Goal: Check status: Check status

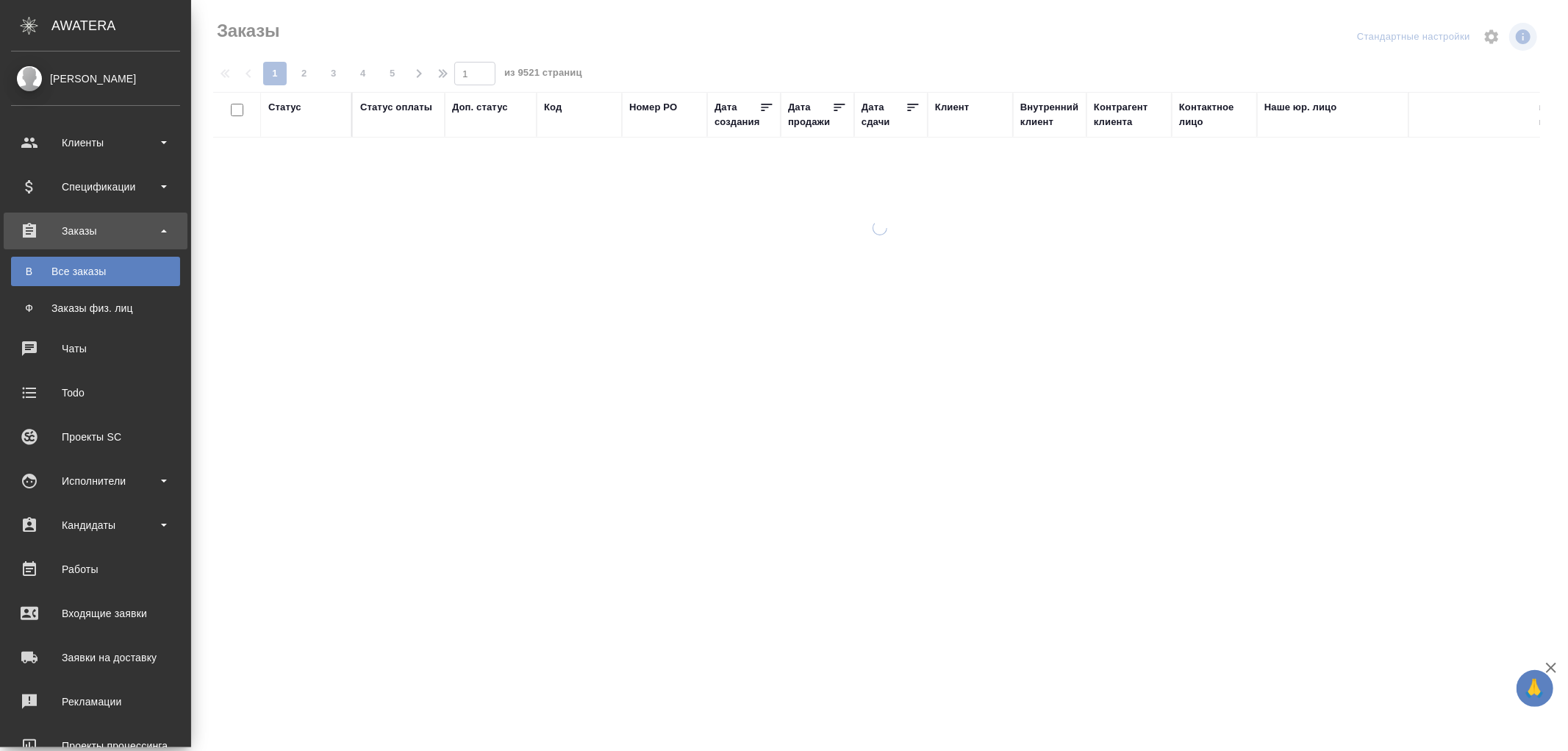
click at [89, 269] on div "Все заказы" at bounding box center [96, 270] width 155 height 14
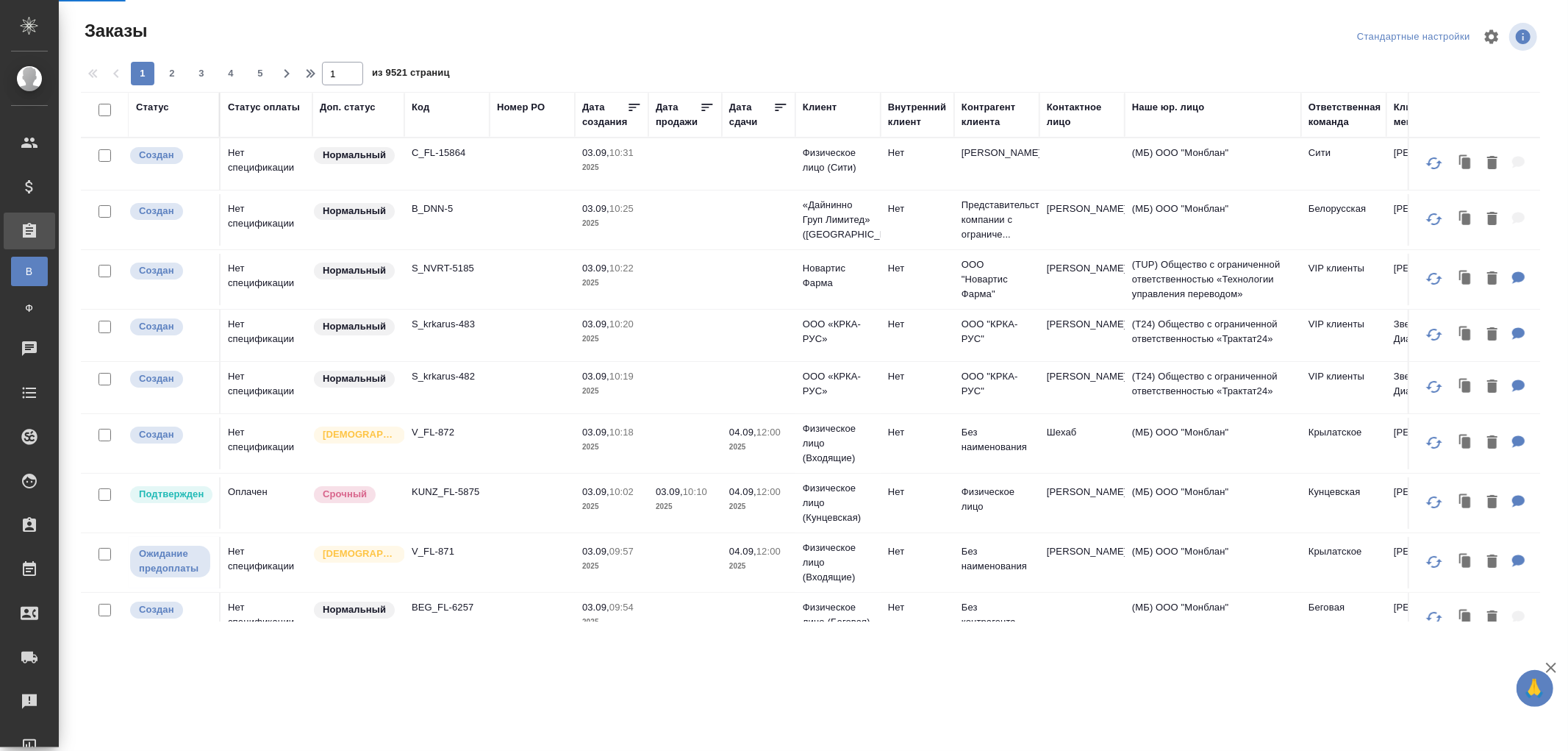
click at [440, 222] on td "B_DNN-5" at bounding box center [446, 220] width 85 height 52
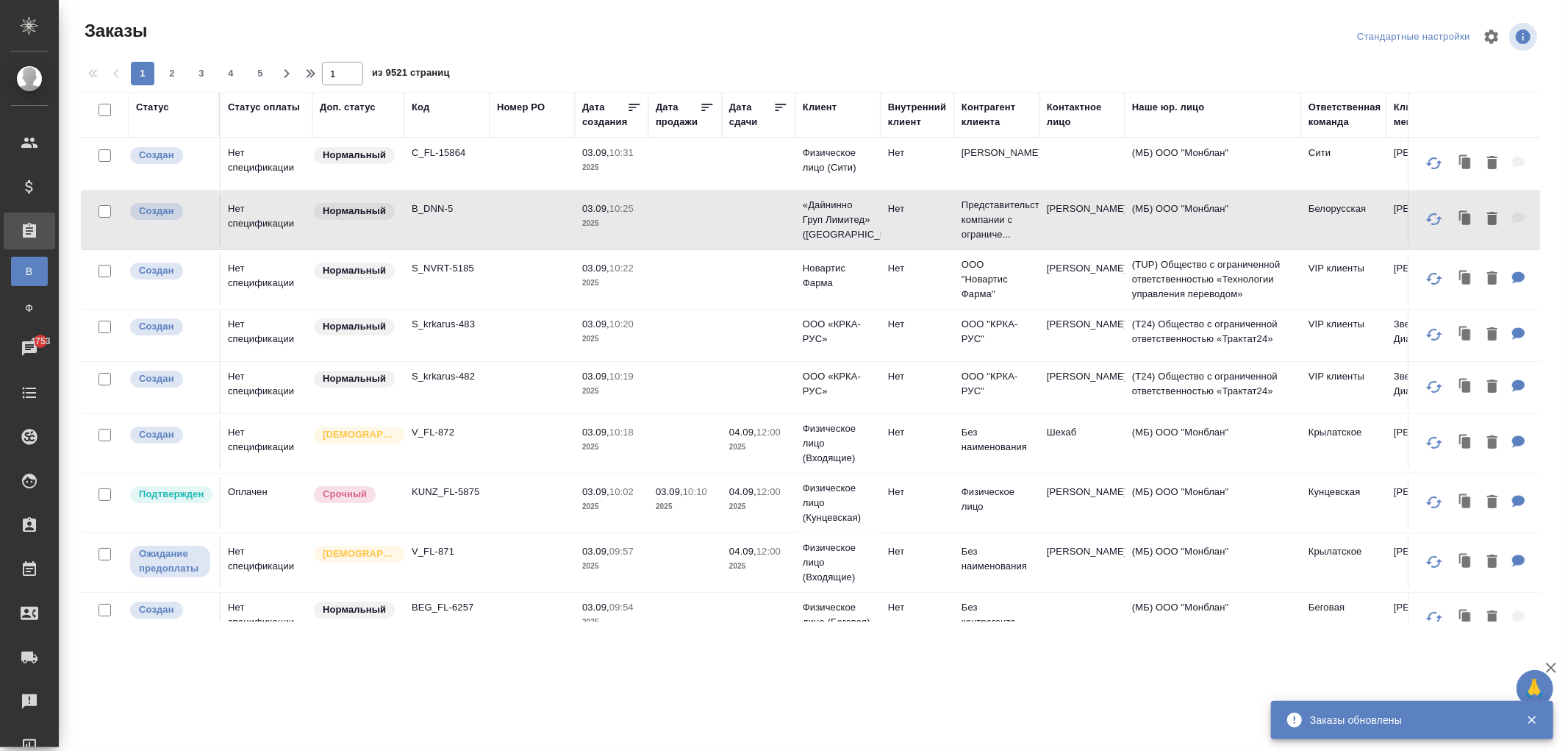
click at [473, 503] on td "KUNZ_FL-5875" at bounding box center [446, 503] width 85 height 52
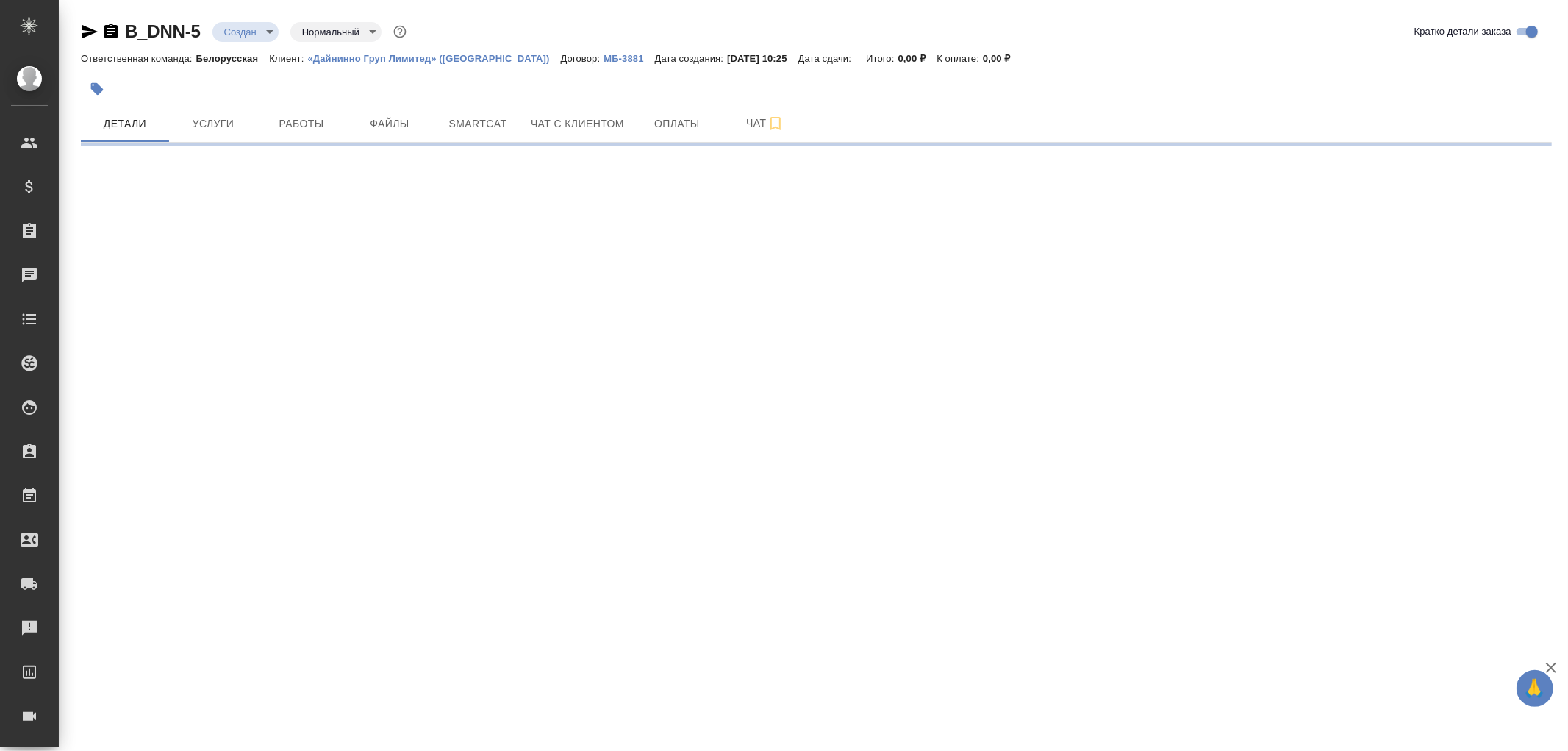
select select "RU"
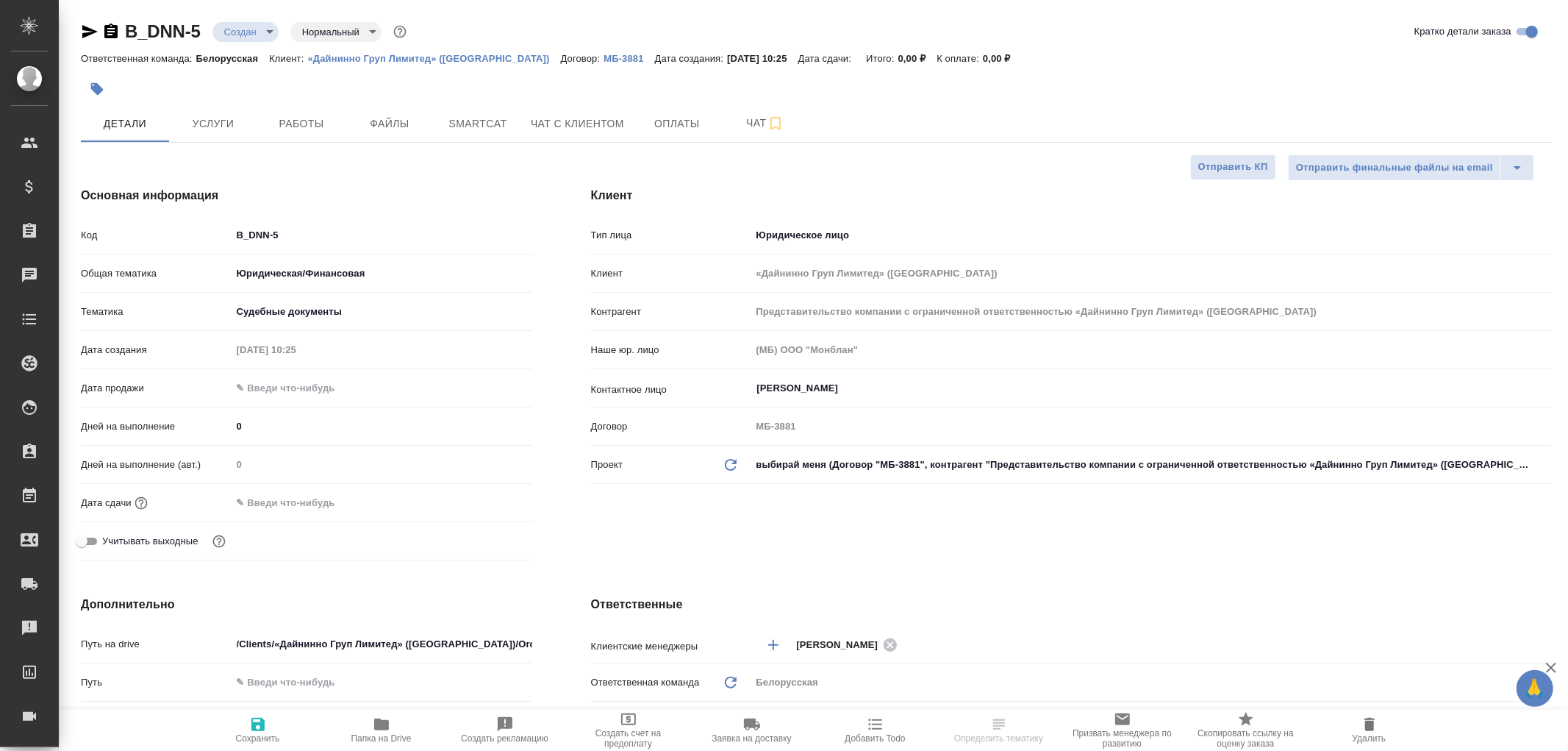
type textarea "x"
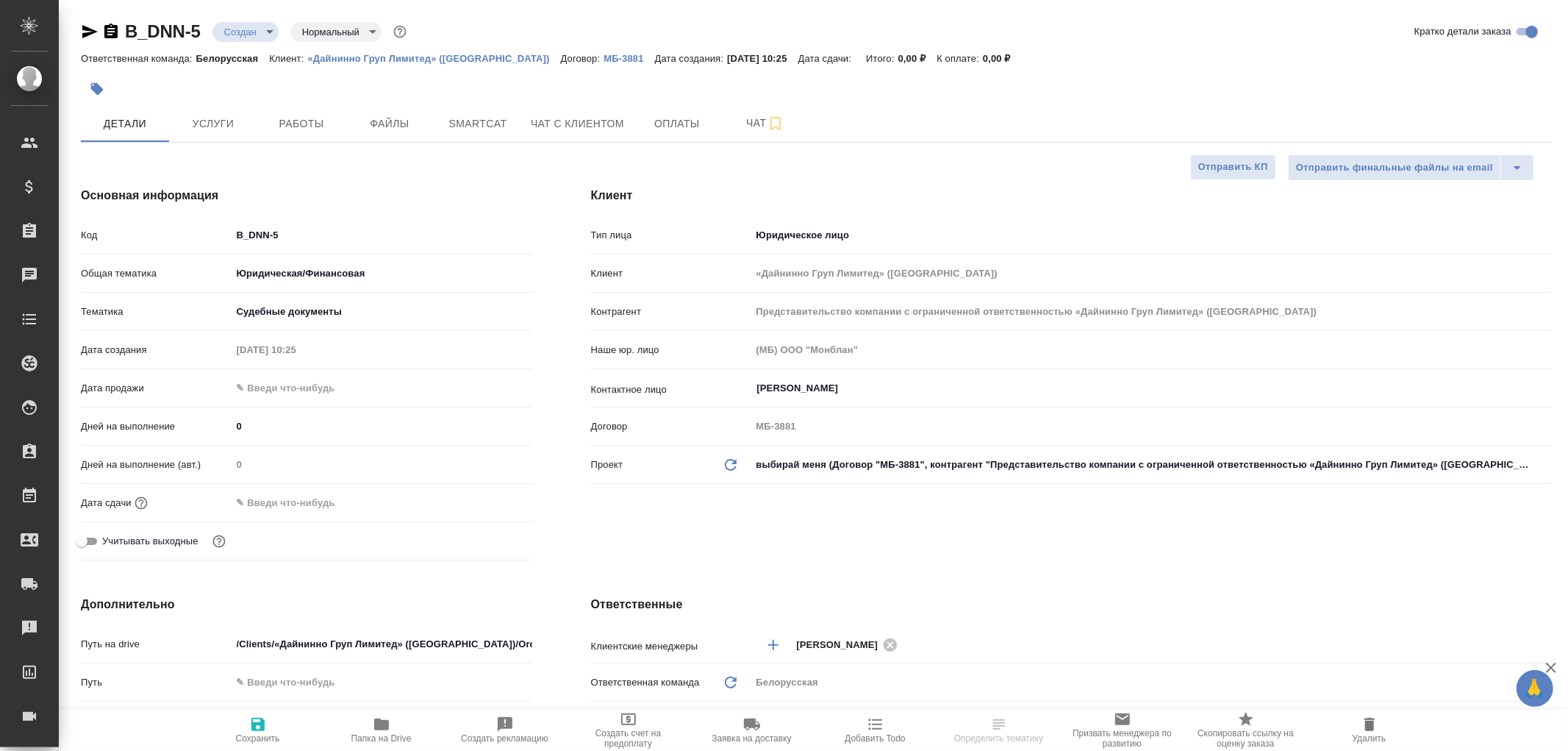
type textarea "x"
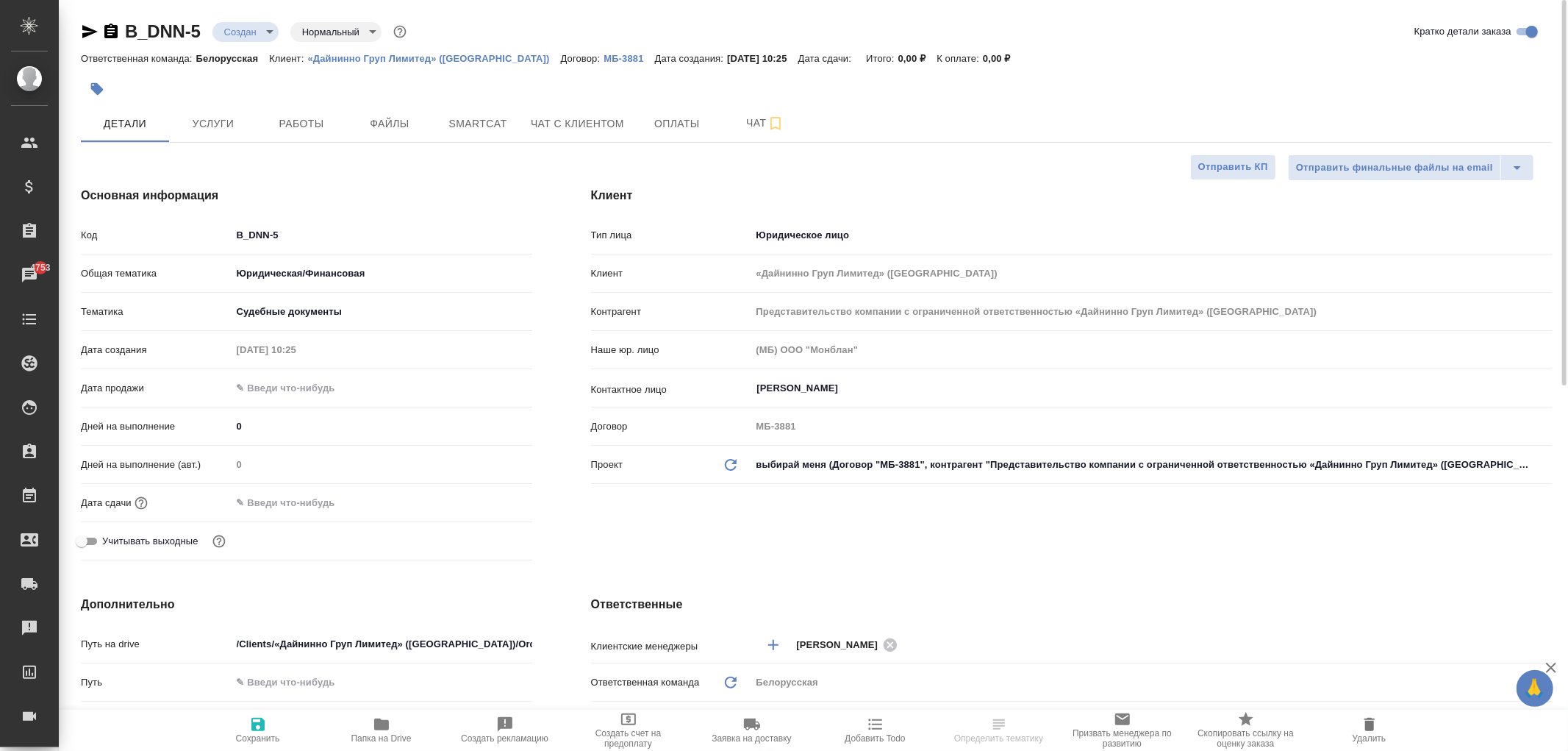
type textarea "x"
select select "RU"
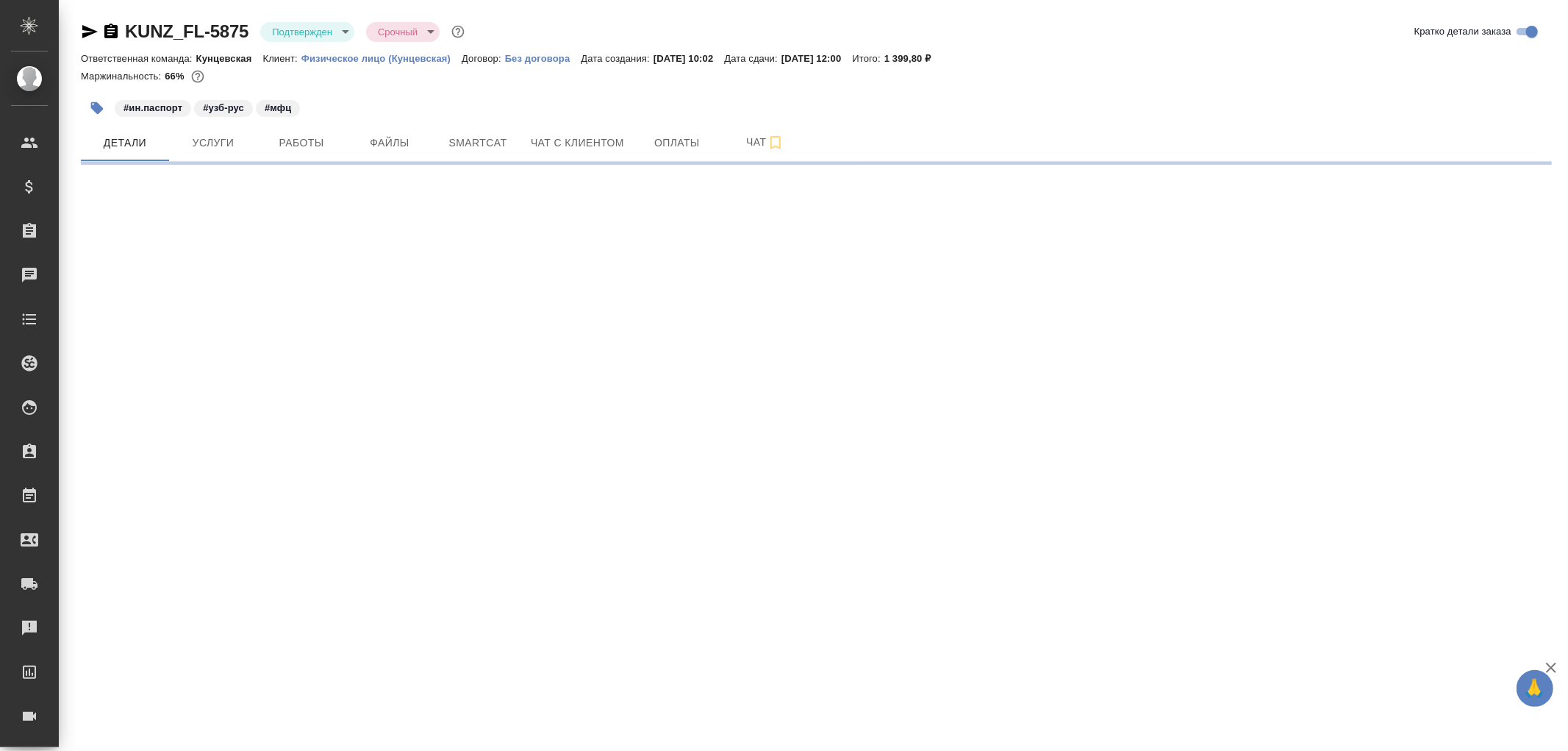
select select "RU"
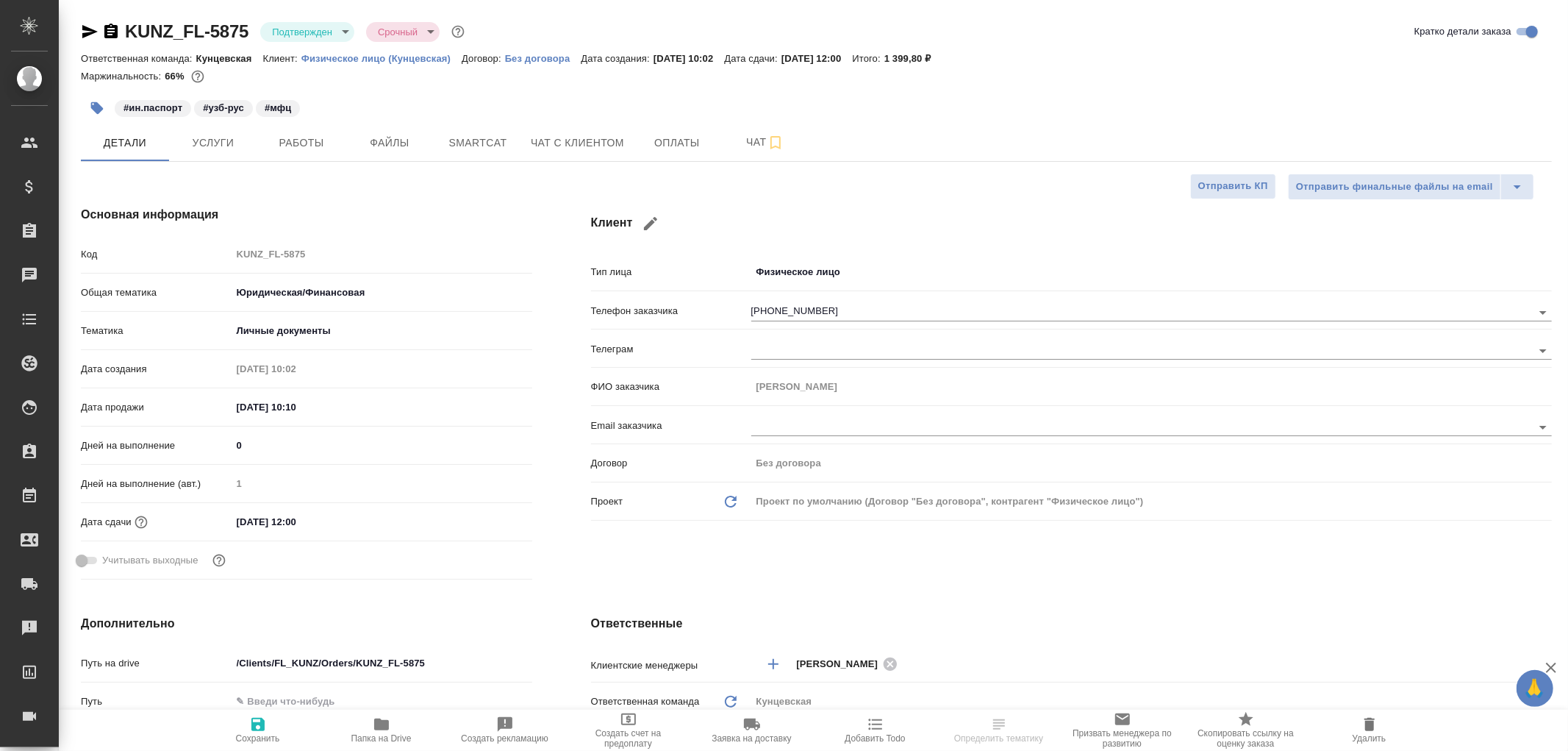
type textarea "x"
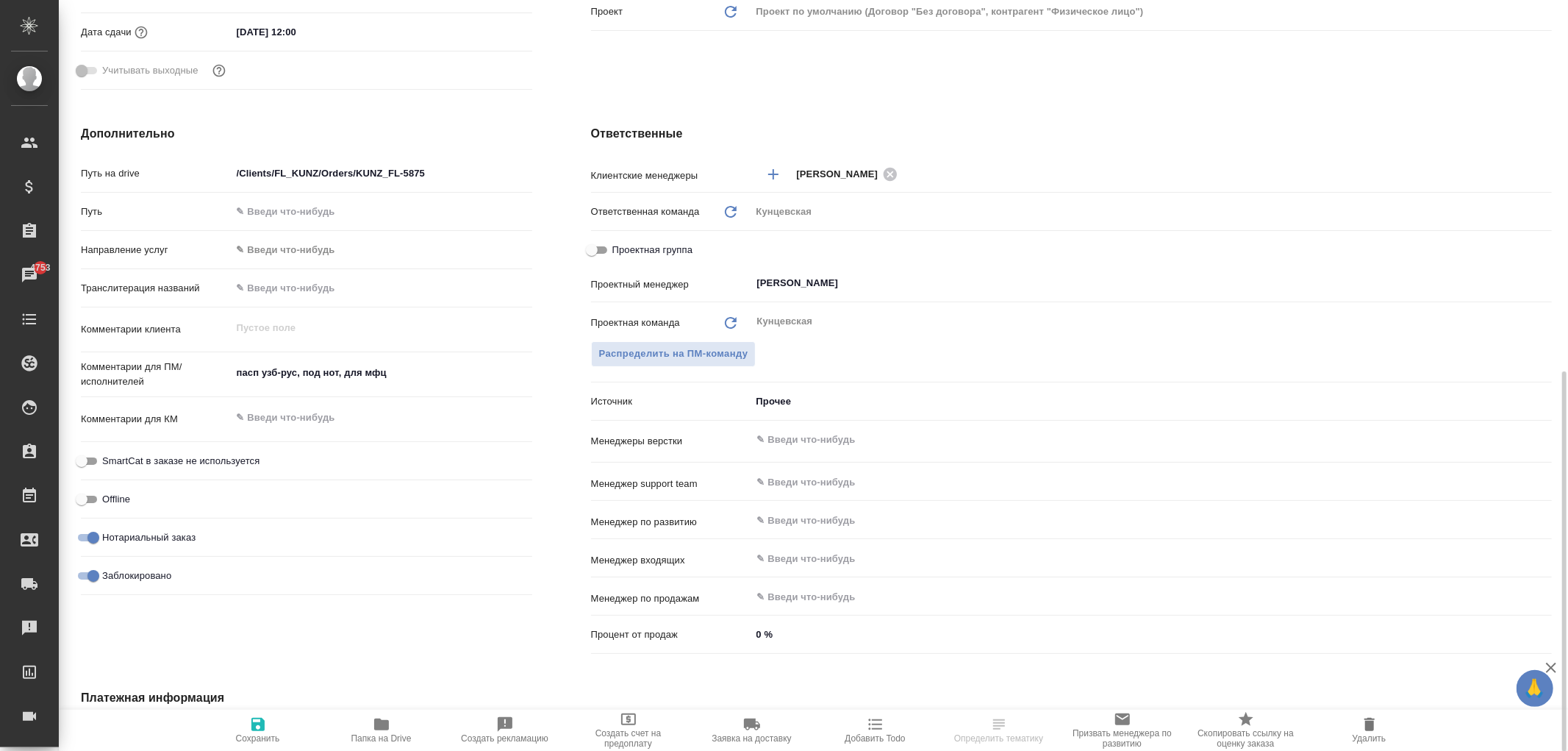
scroll to position [729, 0]
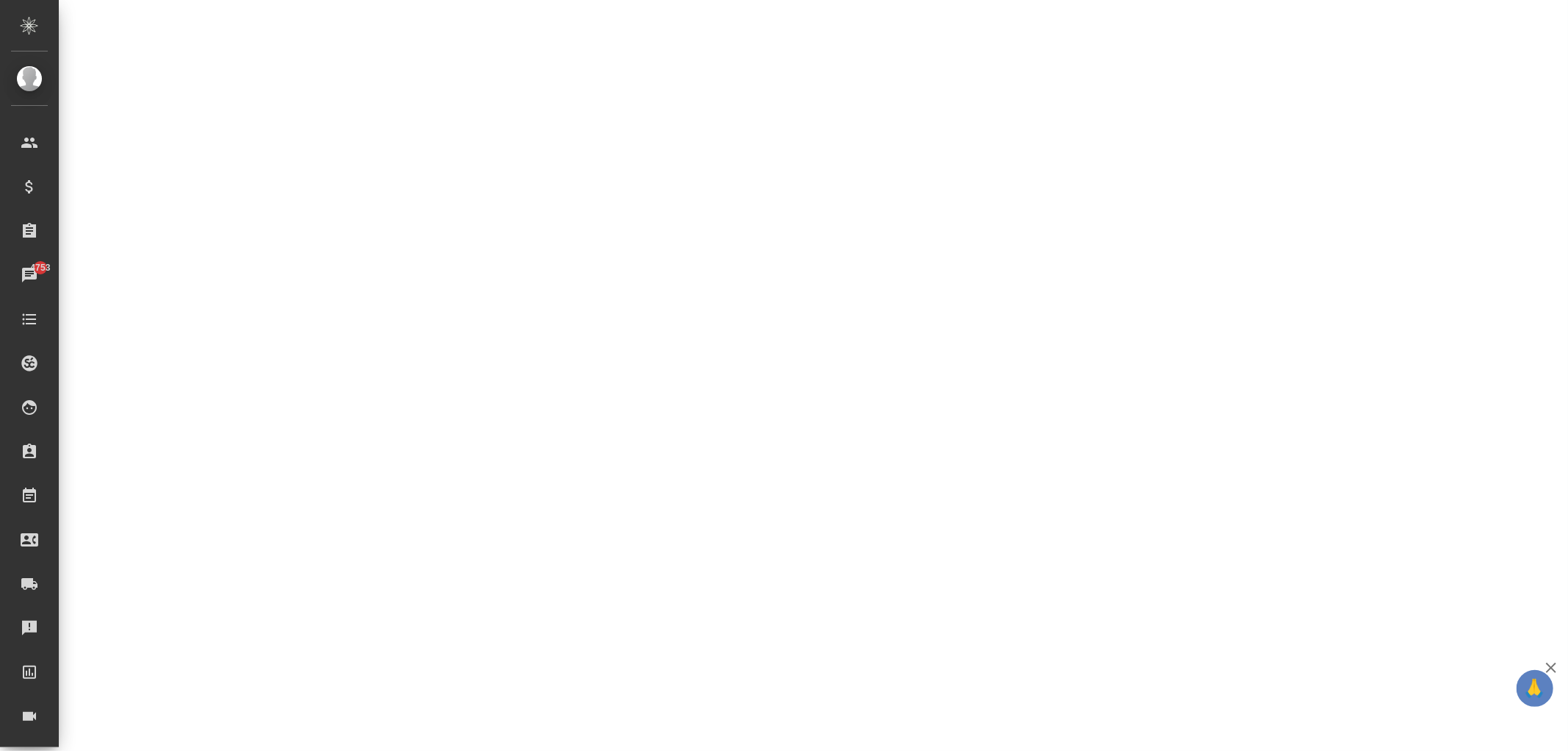
select select "RU"
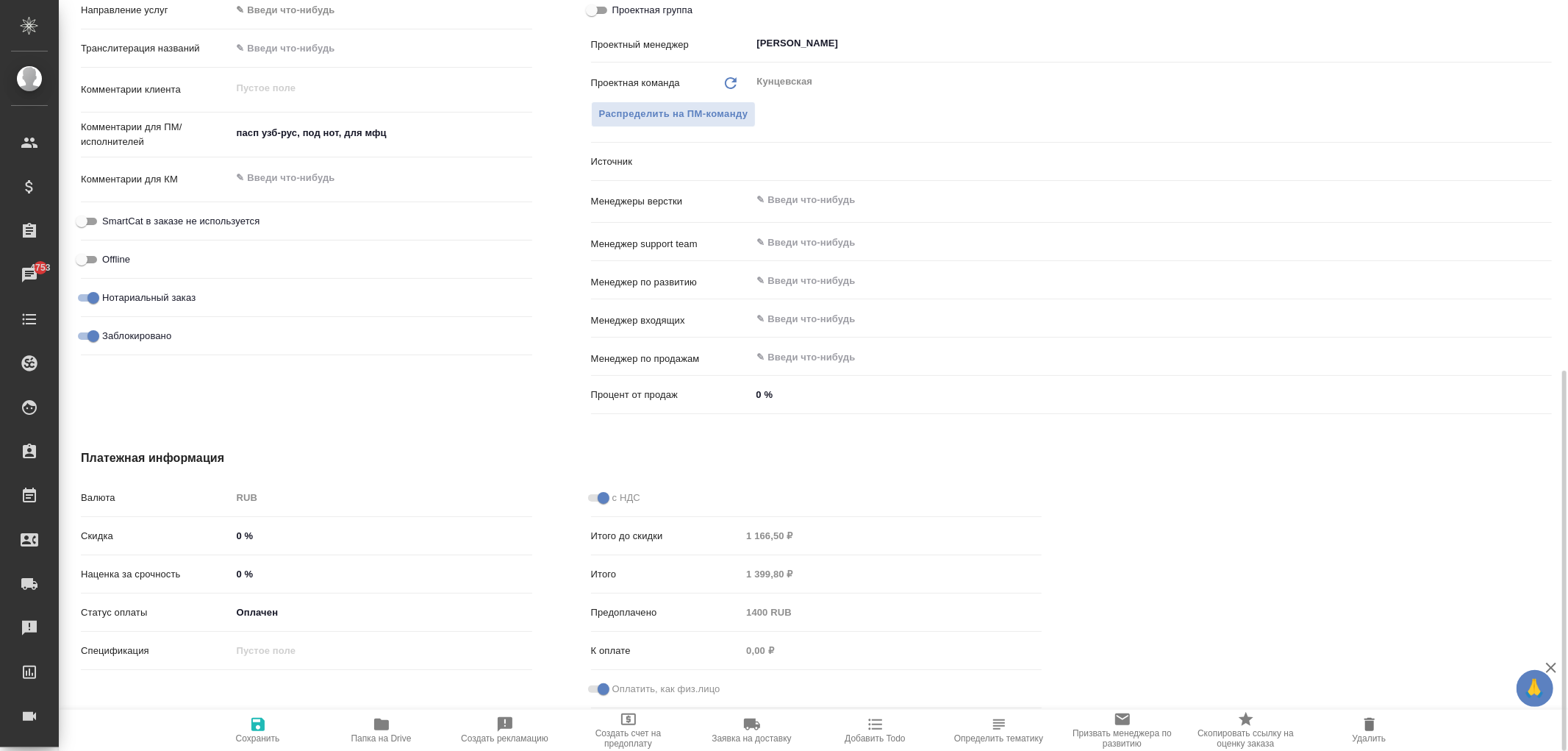
type textarea "x"
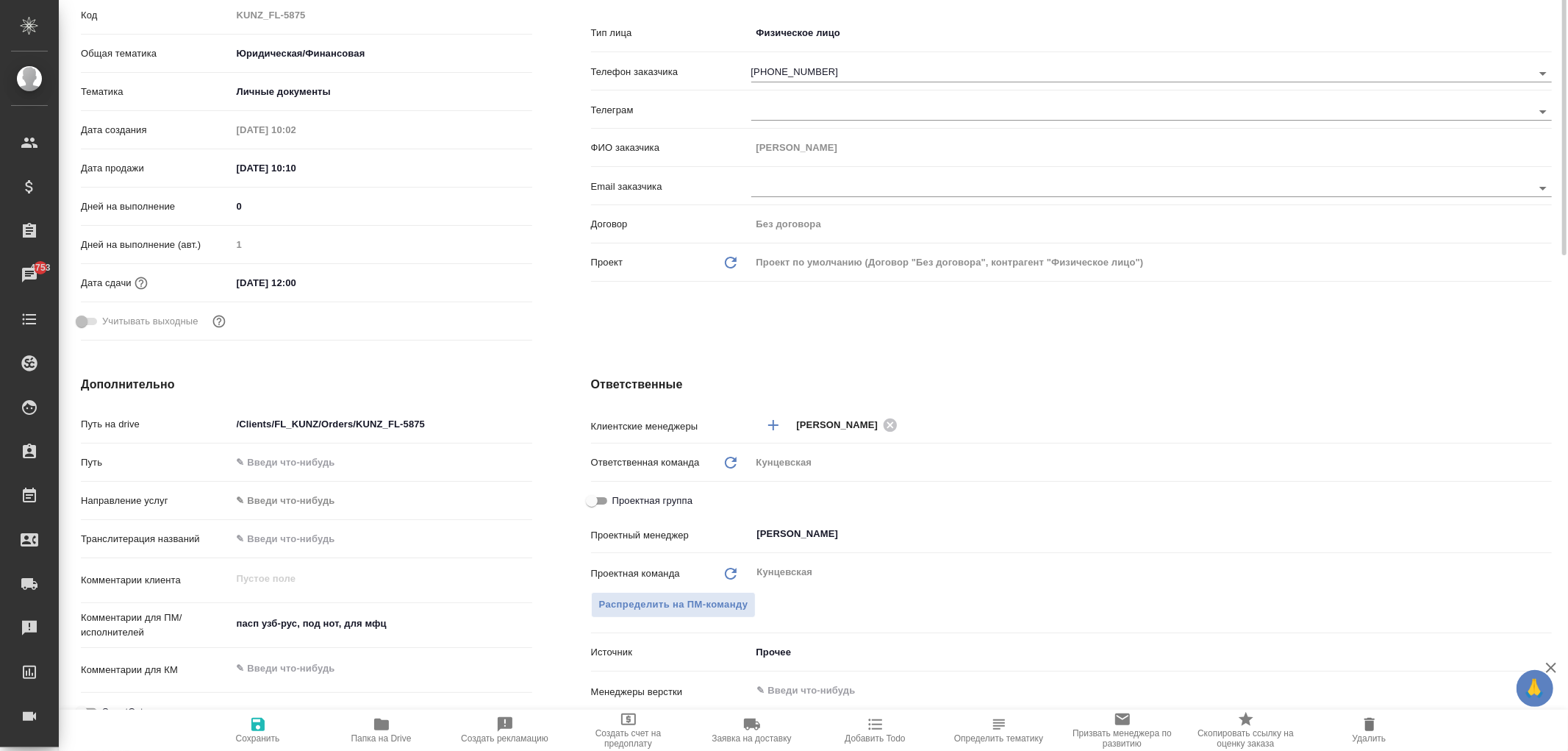
scroll to position [0, 0]
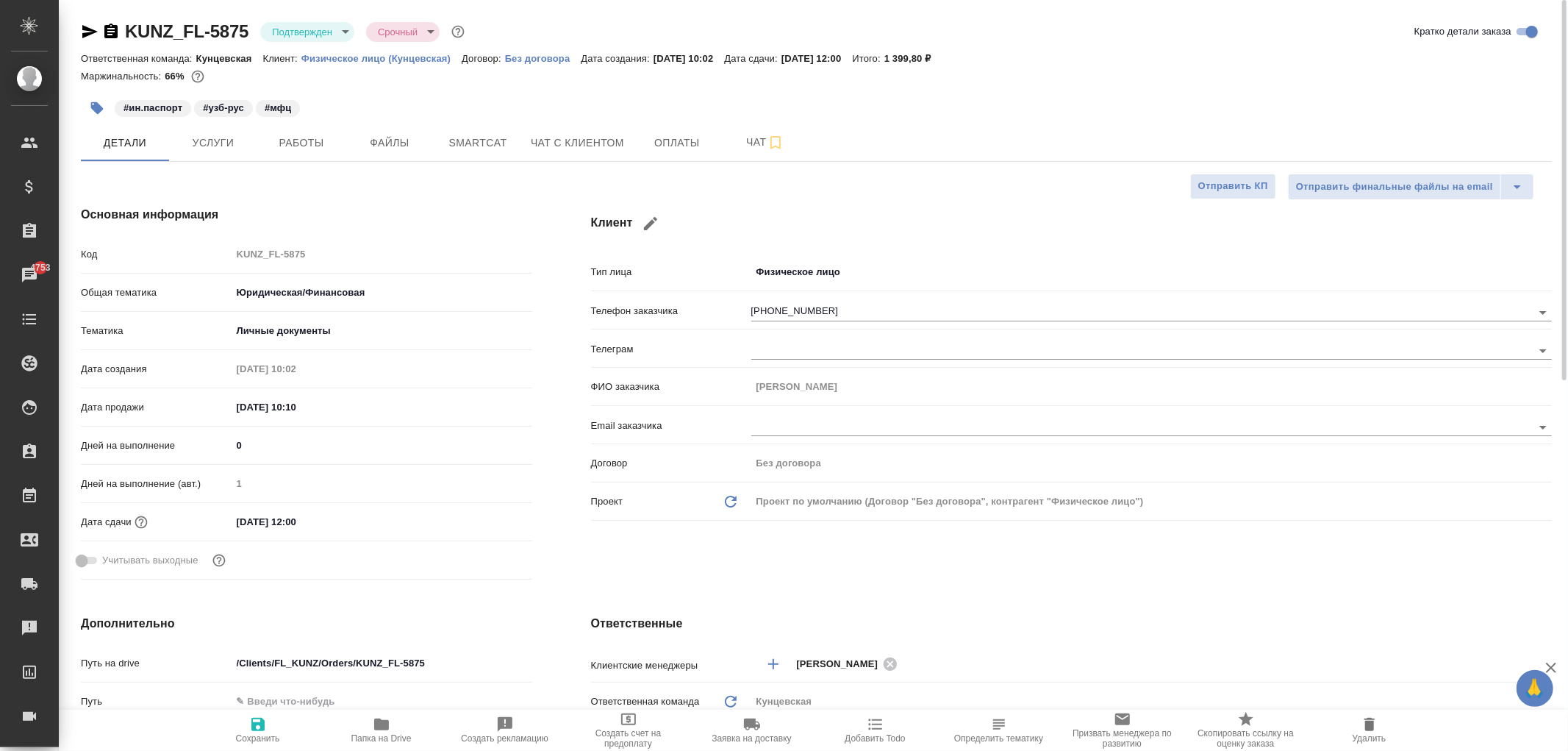
type textarea "x"
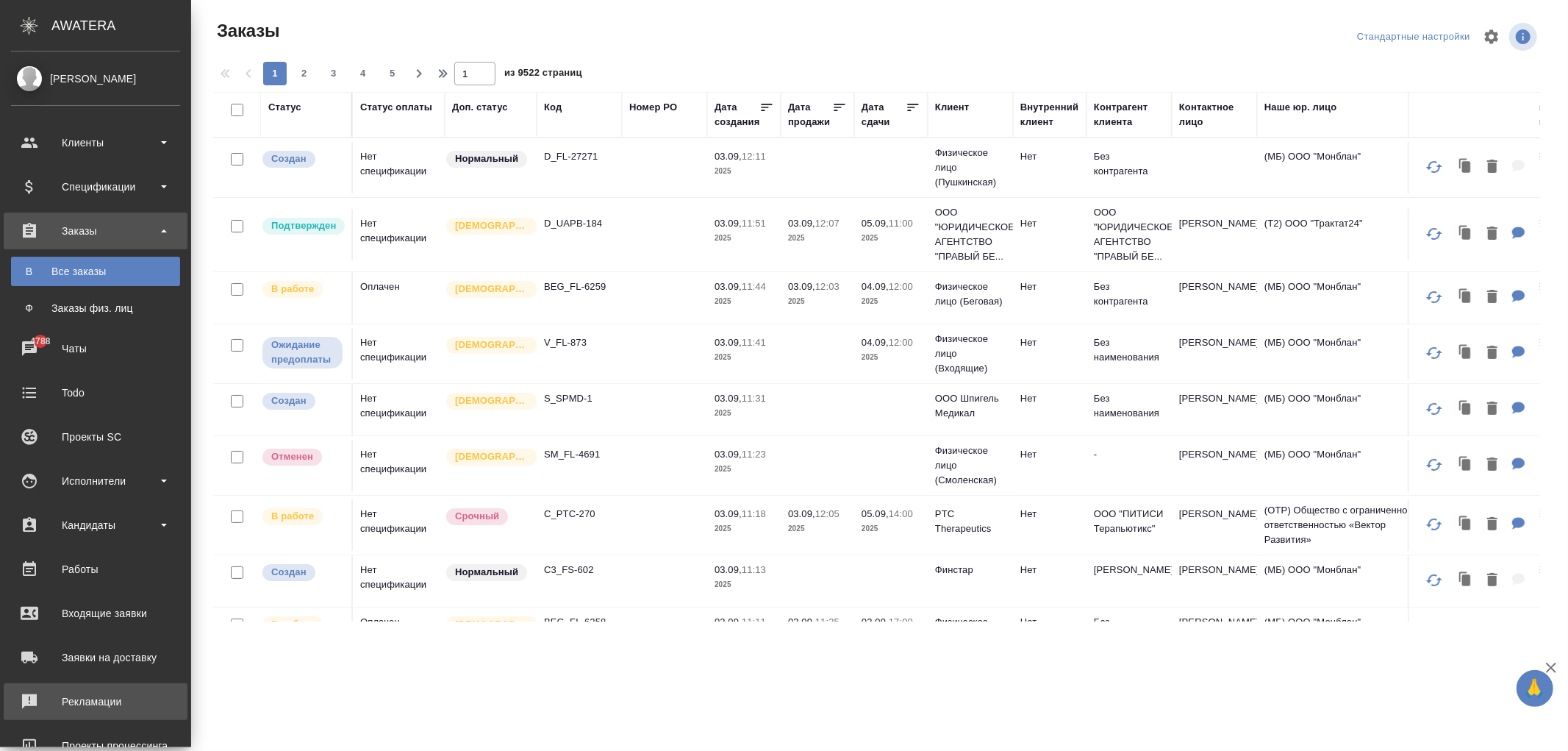
click at [85, 707] on div "Рекламации" at bounding box center [96, 700] width 169 height 22
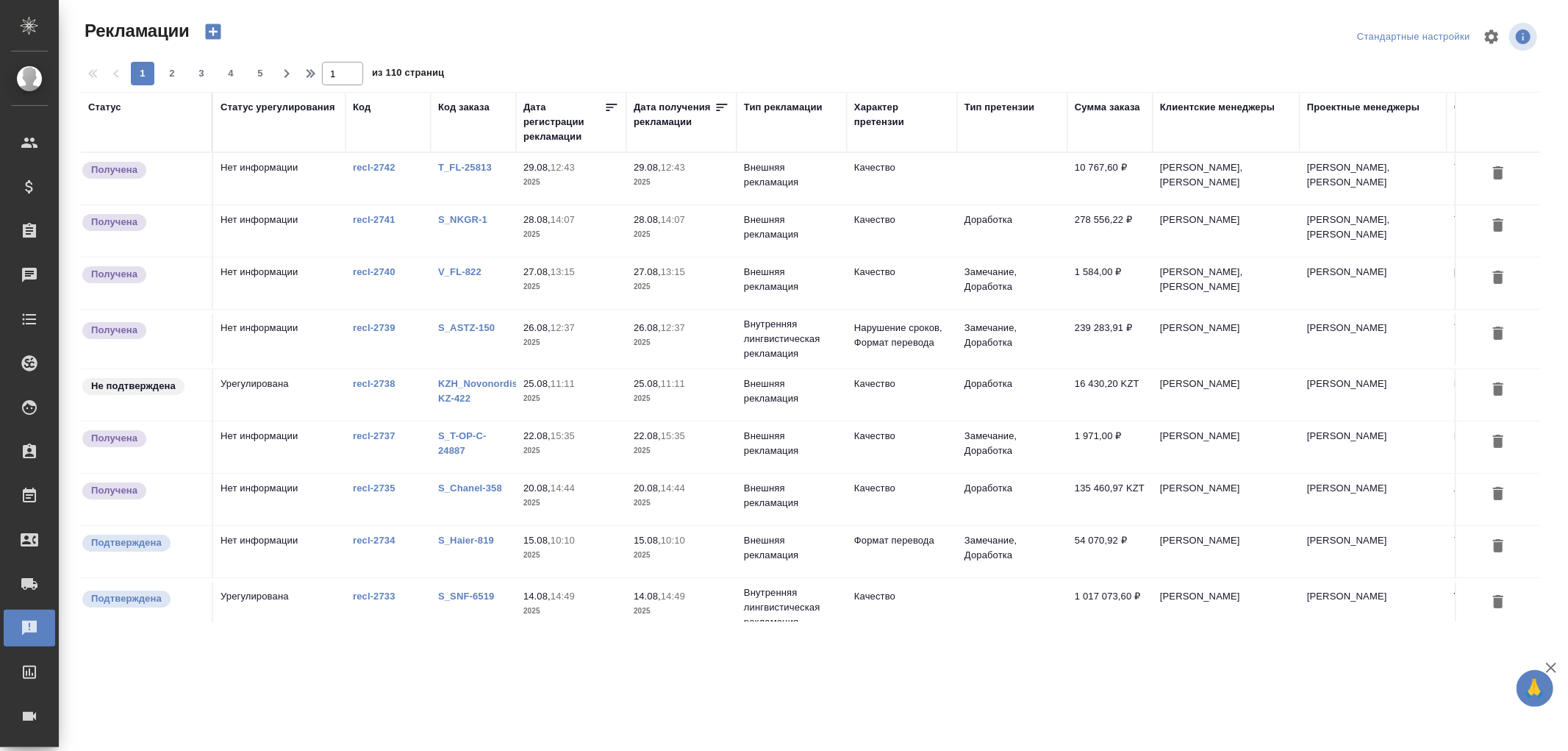
click at [866, 110] on div "Характер претензии" at bounding box center [902, 115] width 96 height 30
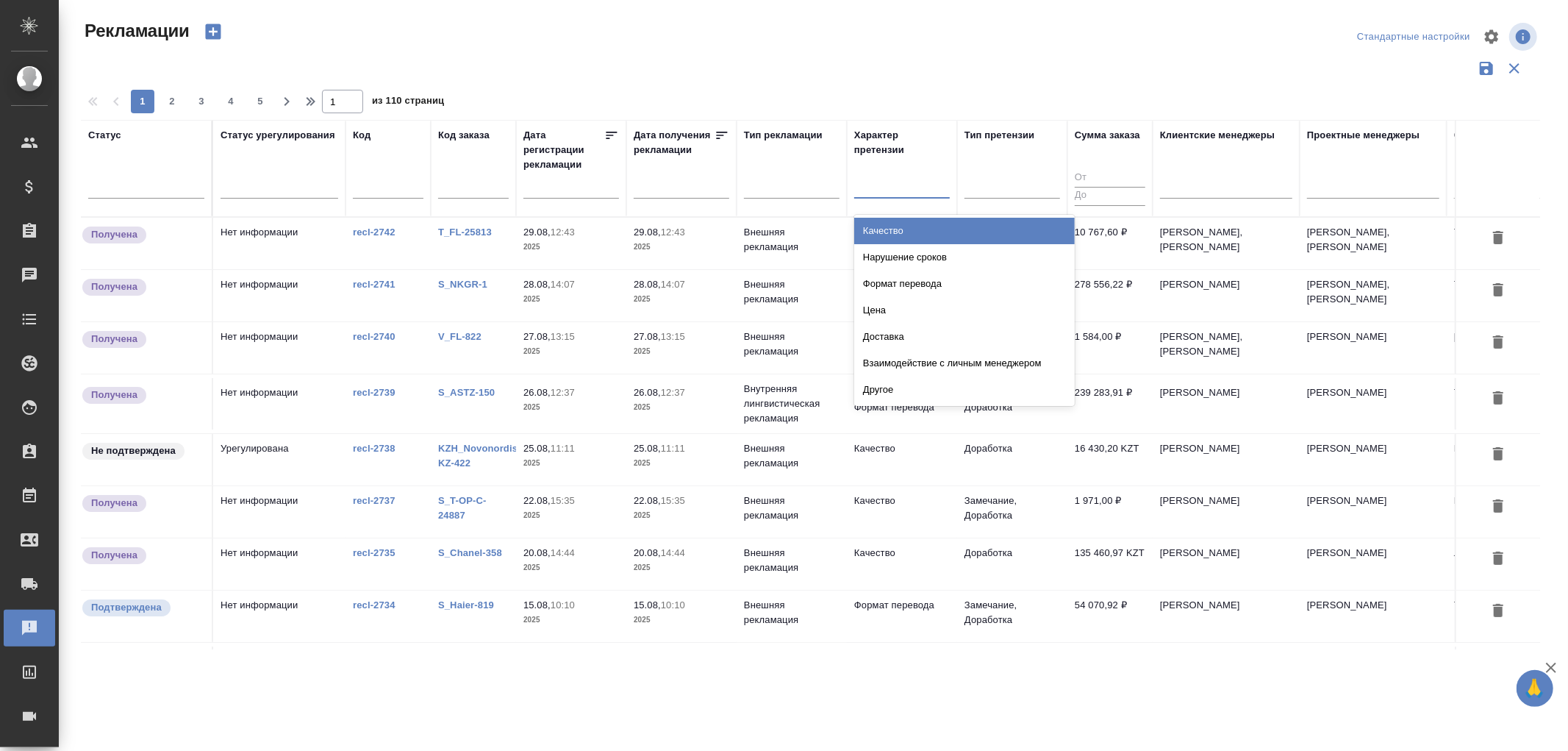
click at [873, 189] on div at bounding box center [902, 183] width 96 height 21
click at [907, 178] on div at bounding box center [902, 183] width 96 height 21
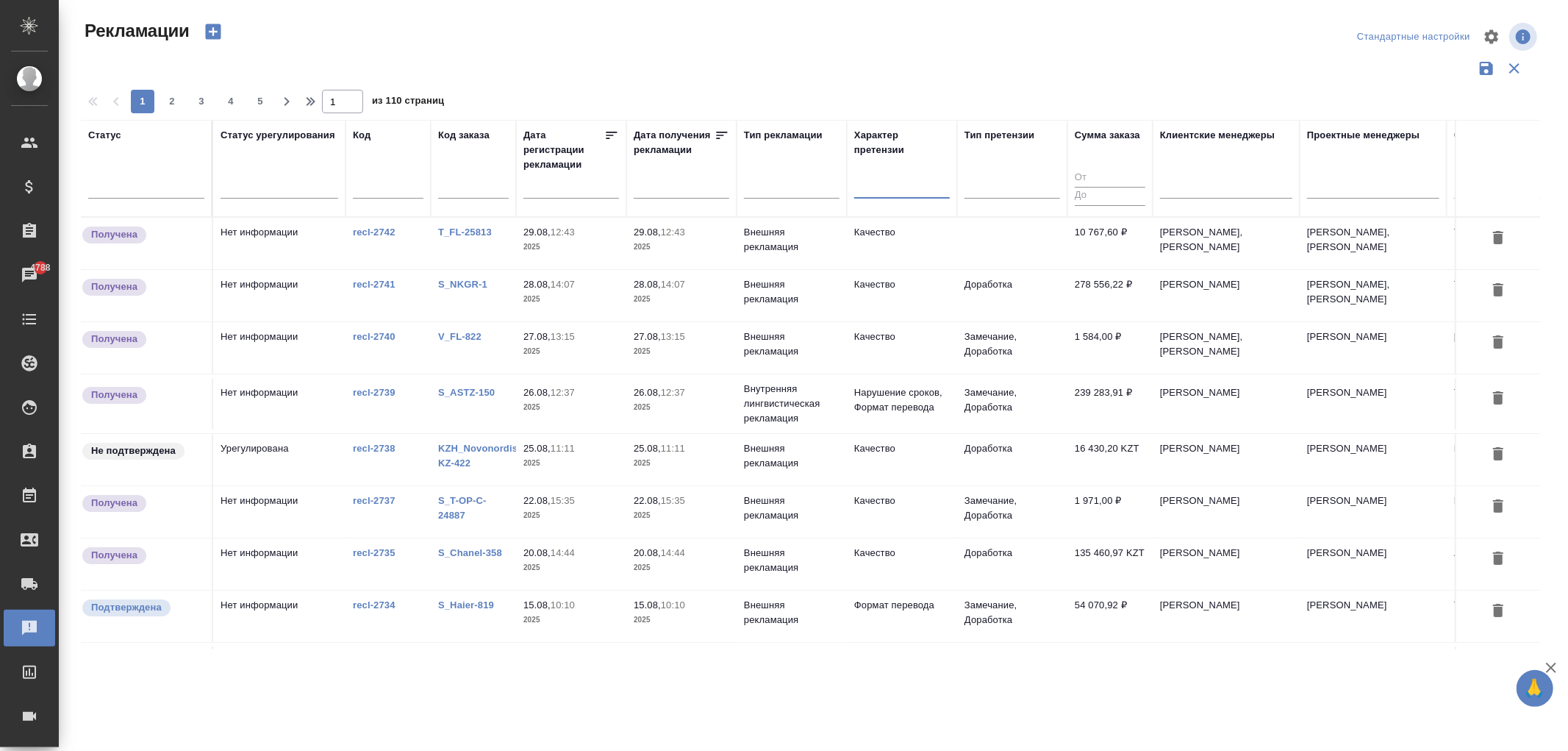
click at [891, 177] on div at bounding box center [902, 183] width 96 height 21
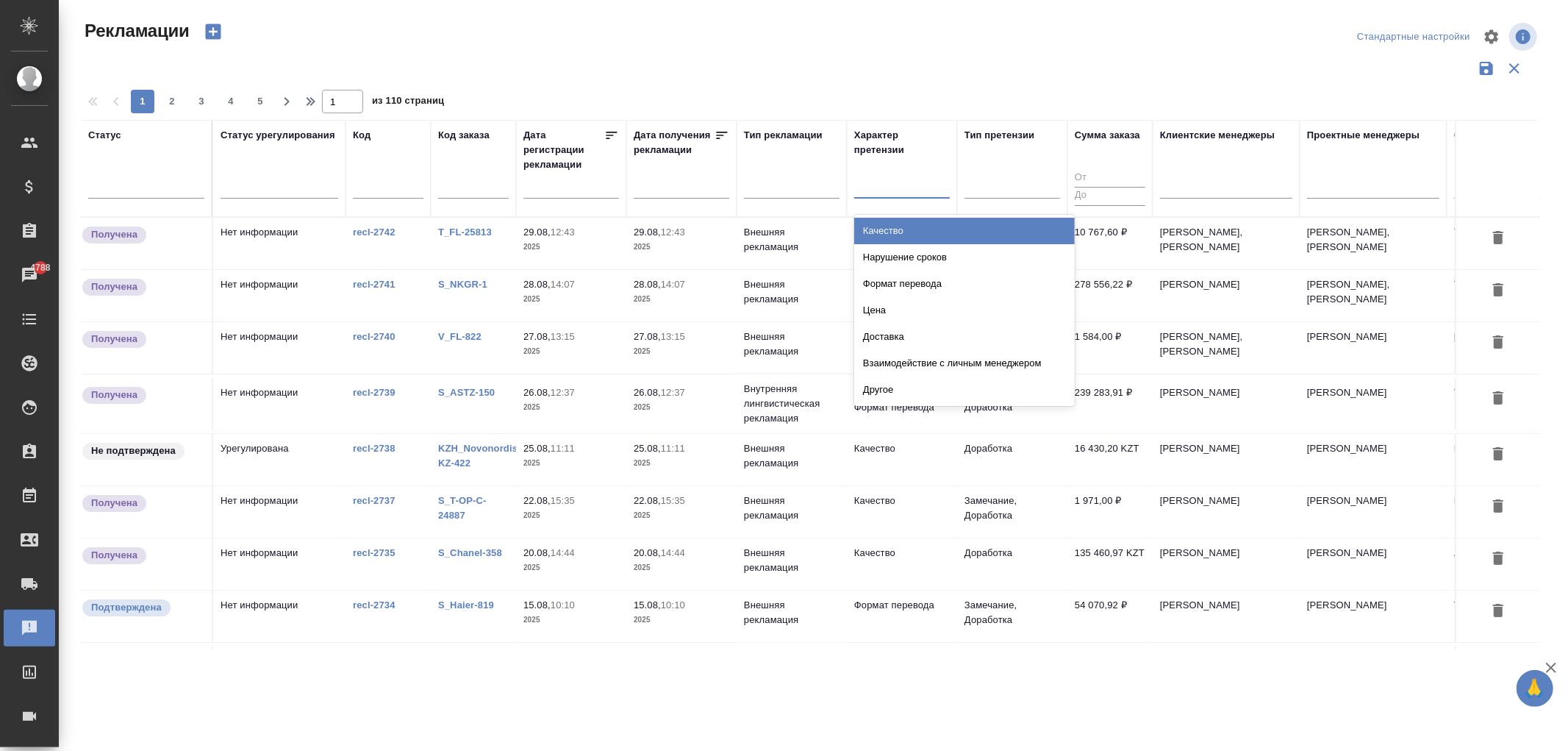
click at [906, 182] on div at bounding box center [902, 183] width 96 height 21
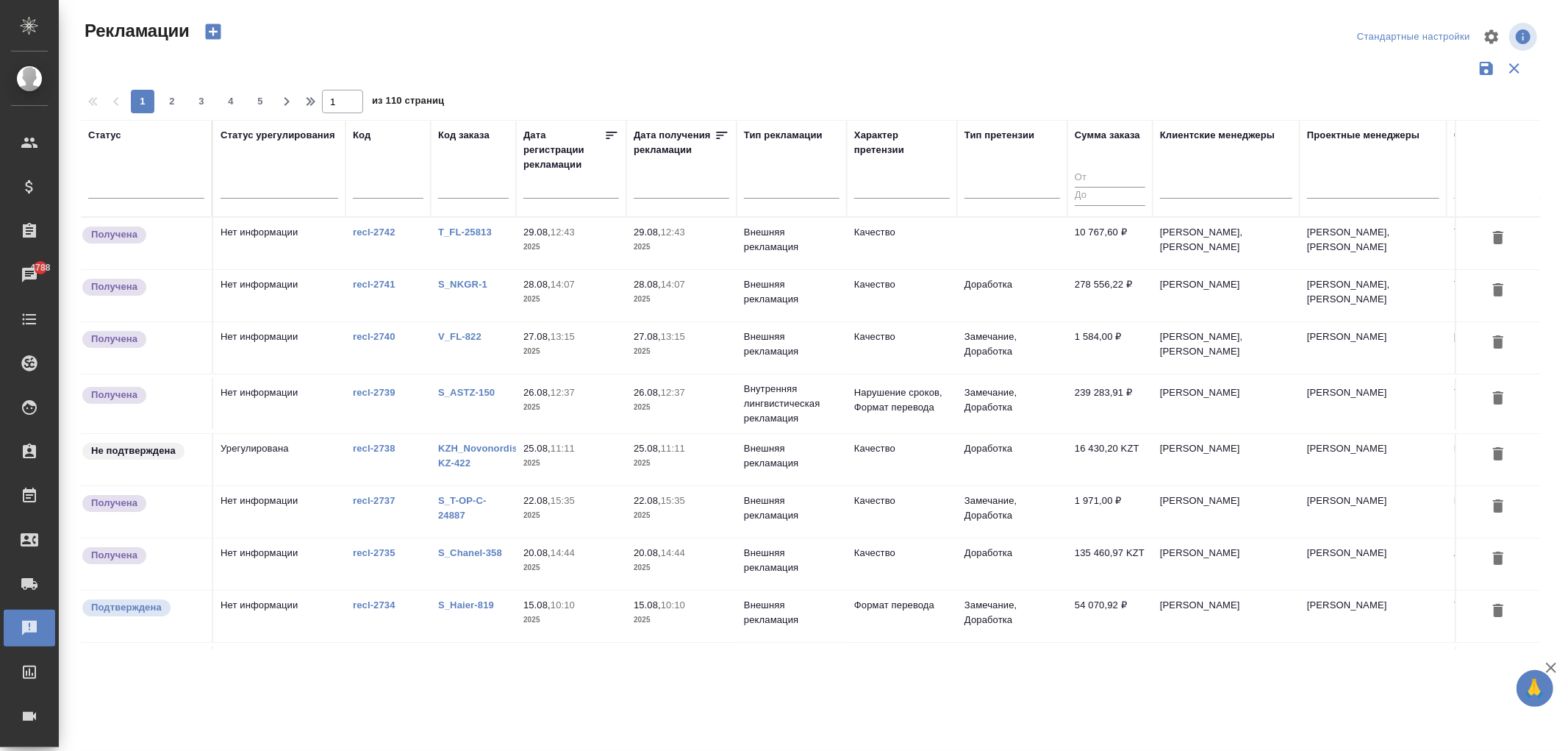
click at [601, 260] on td "29.08, 12:43 2025" at bounding box center [570, 244] width 110 height 52
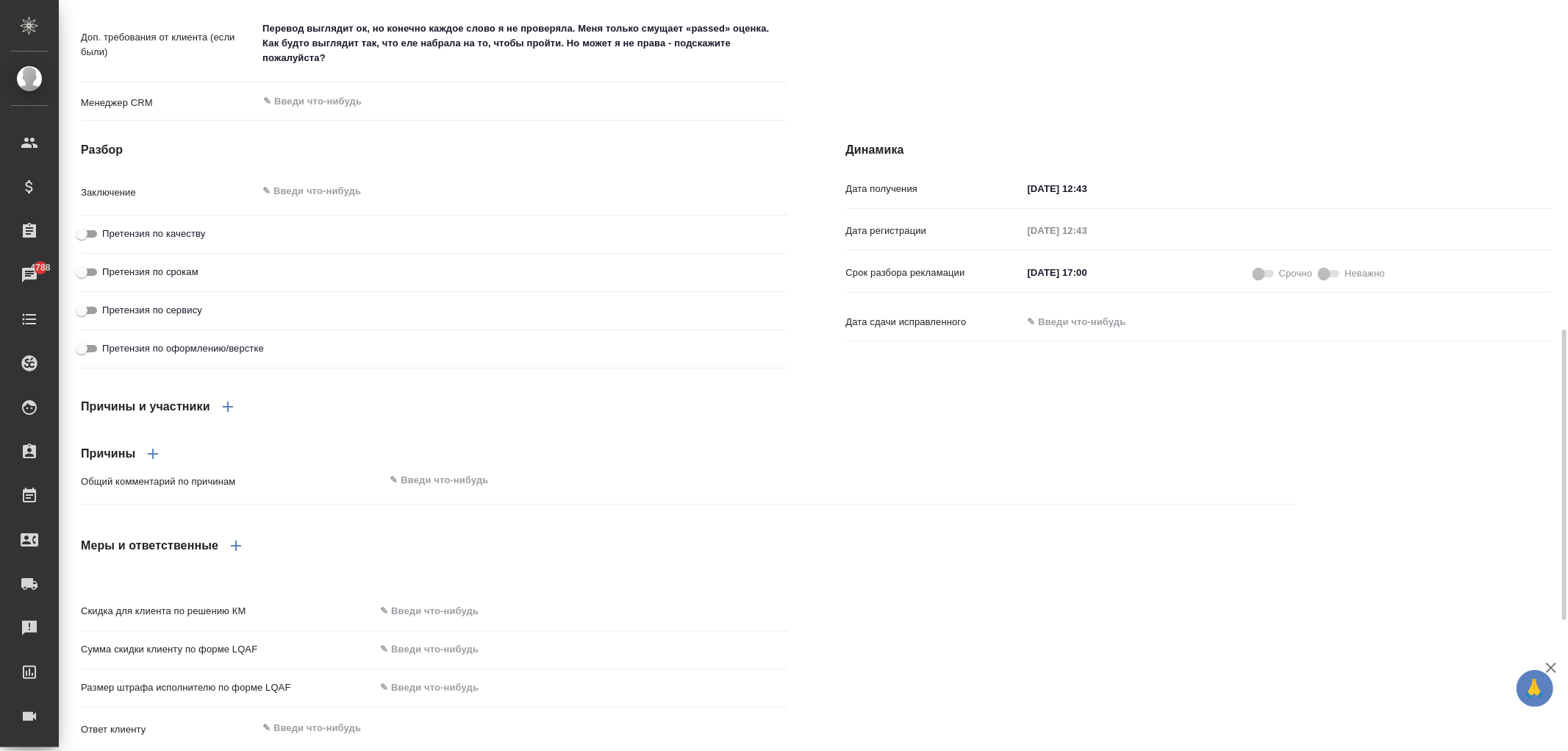
scroll to position [1187, 0]
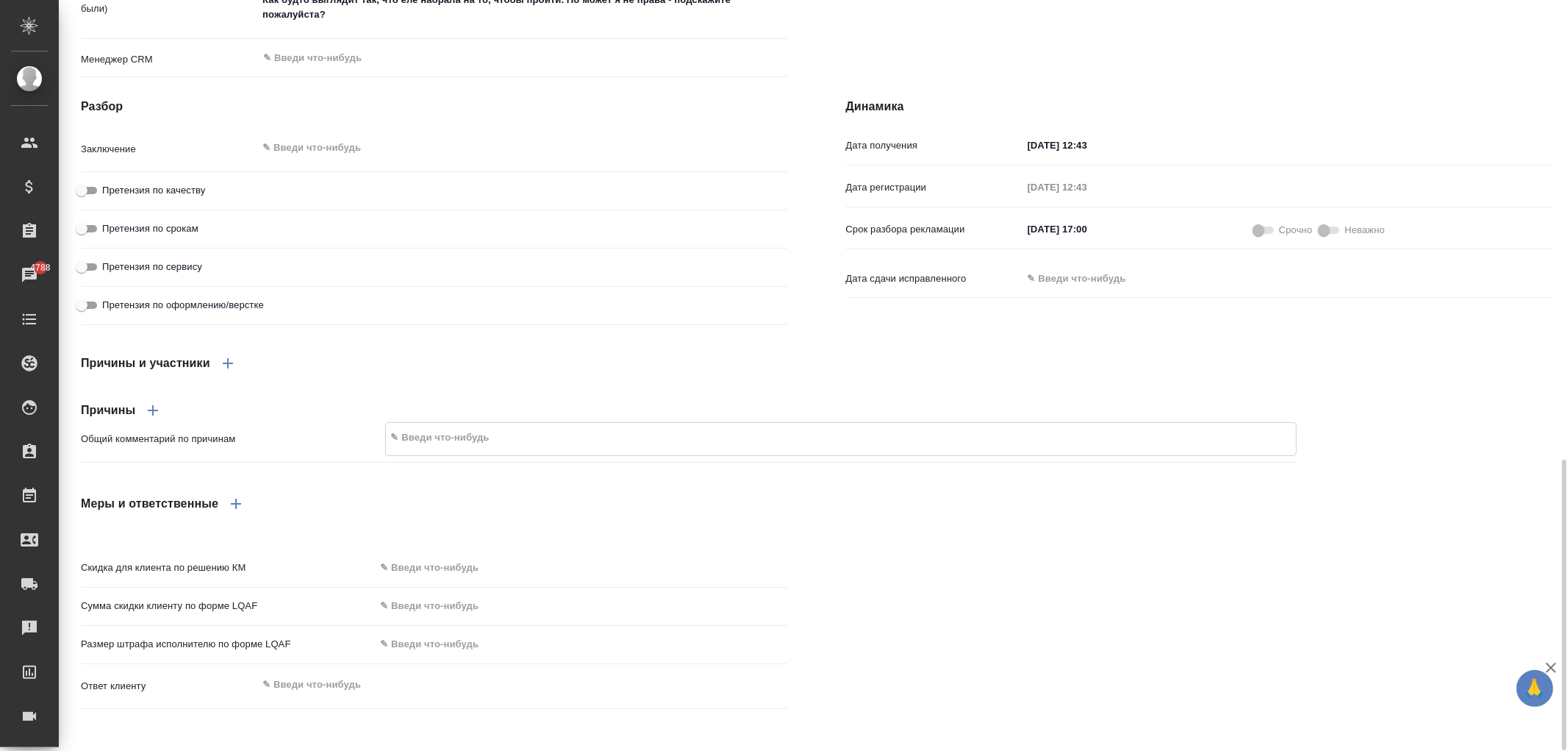
click at [429, 440] on textarea at bounding box center [841, 438] width 911 height 25
click at [457, 429] on textarea at bounding box center [841, 438] width 911 height 25
click at [438, 422] on div "x" at bounding box center [841, 439] width 913 height 32
click at [417, 437] on textarea at bounding box center [841, 438] width 911 height 25
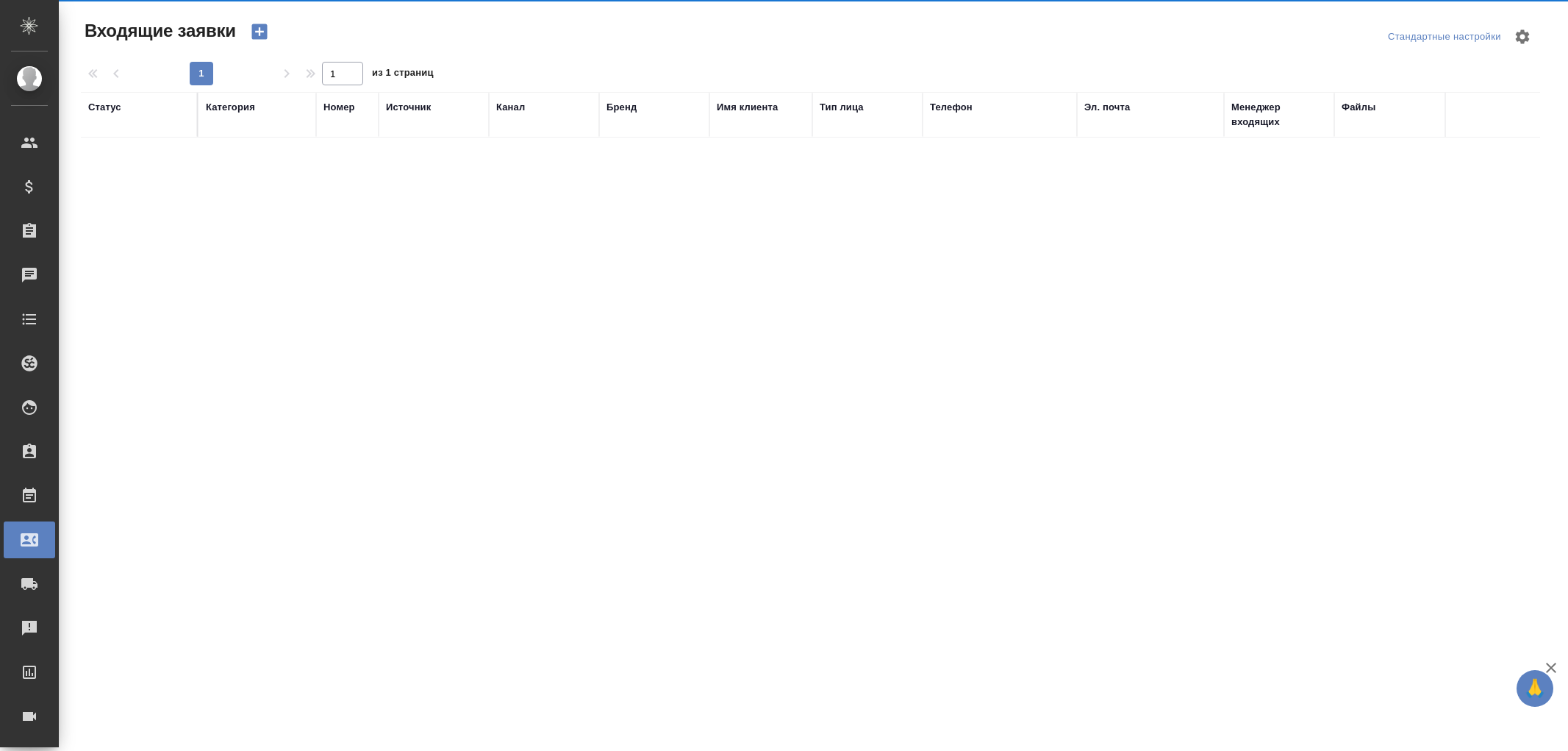
select select "RU"
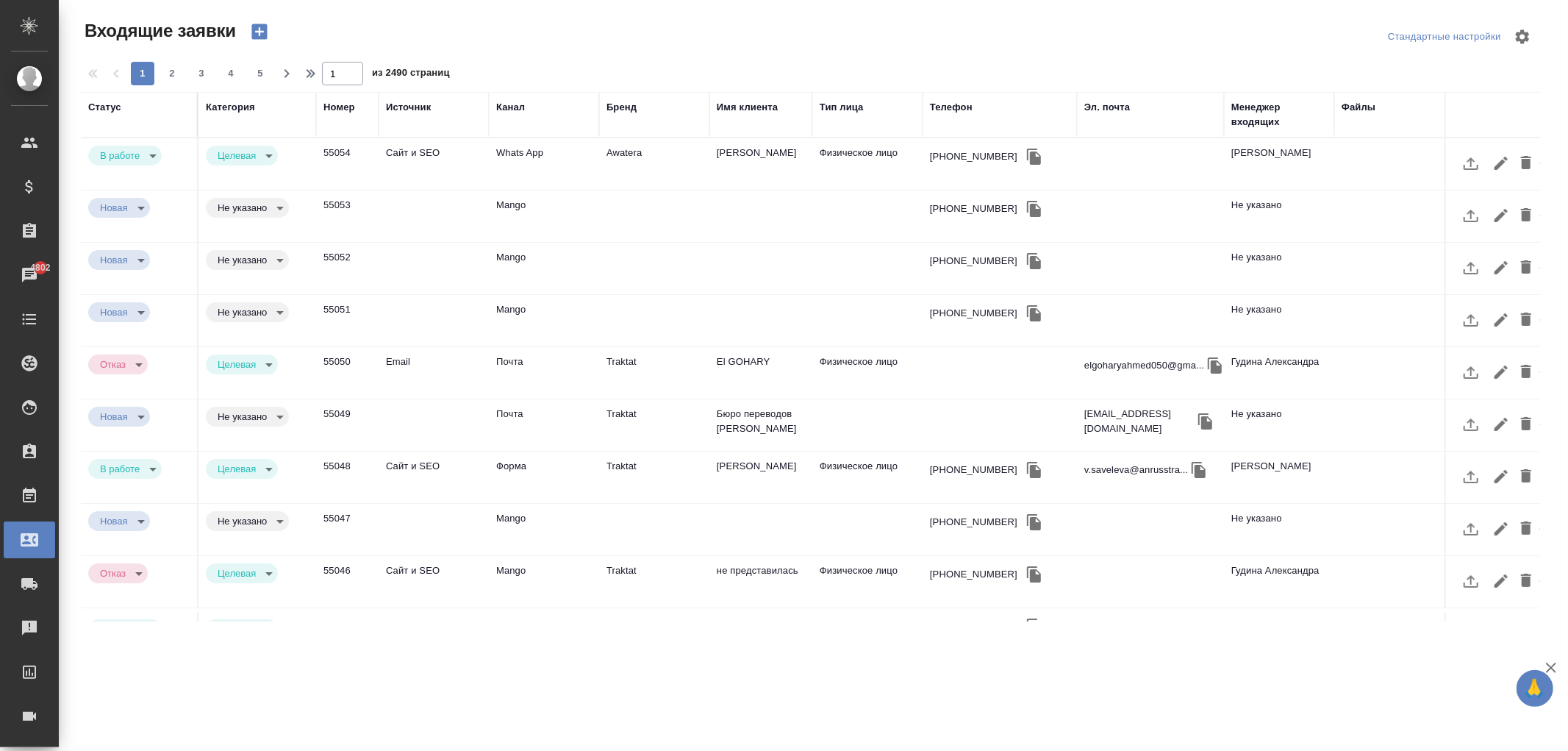
click at [620, 109] on div "Бренд" at bounding box center [622, 107] width 31 height 14
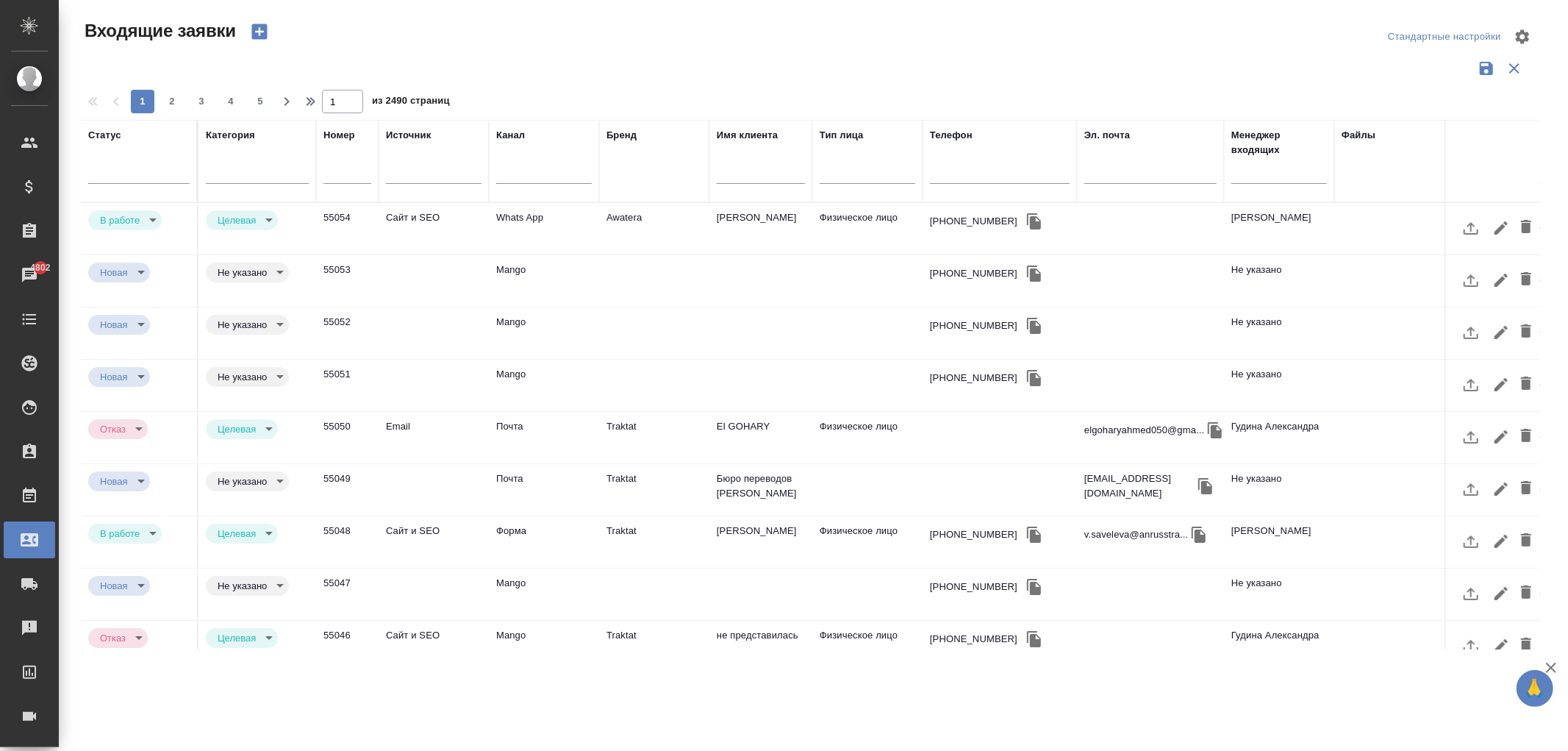
click at [626, 177] on div "Бренд" at bounding box center [655, 161] width 96 height 66
click at [631, 174] on div "Бренд" at bounding box center [655, 161] width 96 height 66
click at [635, 171] on div "Бренд" at bounding box center [655, 161] width 96 height 66
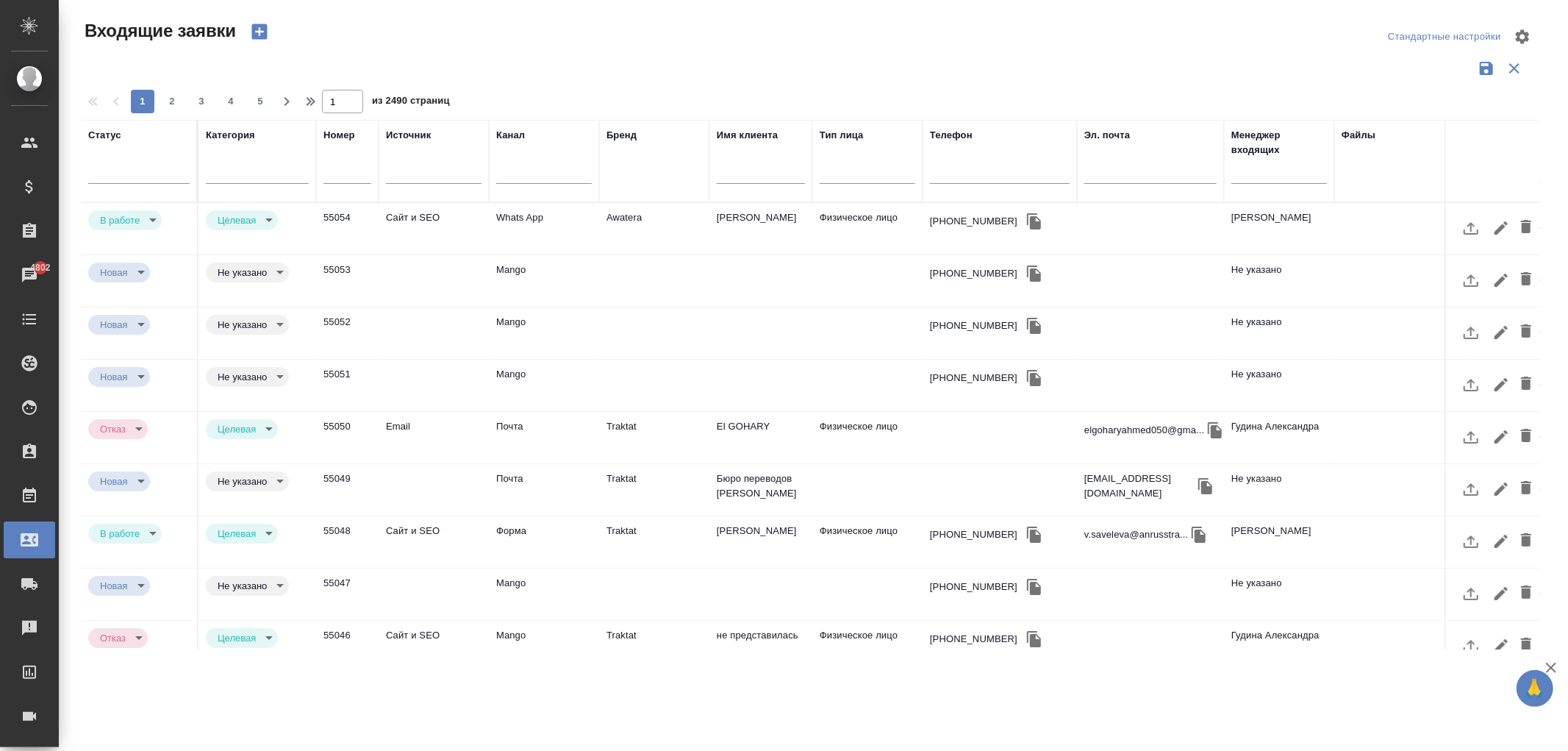
click at [644, 161] on div "Бренд" at bounding box center [655, 161] width 96 height 66
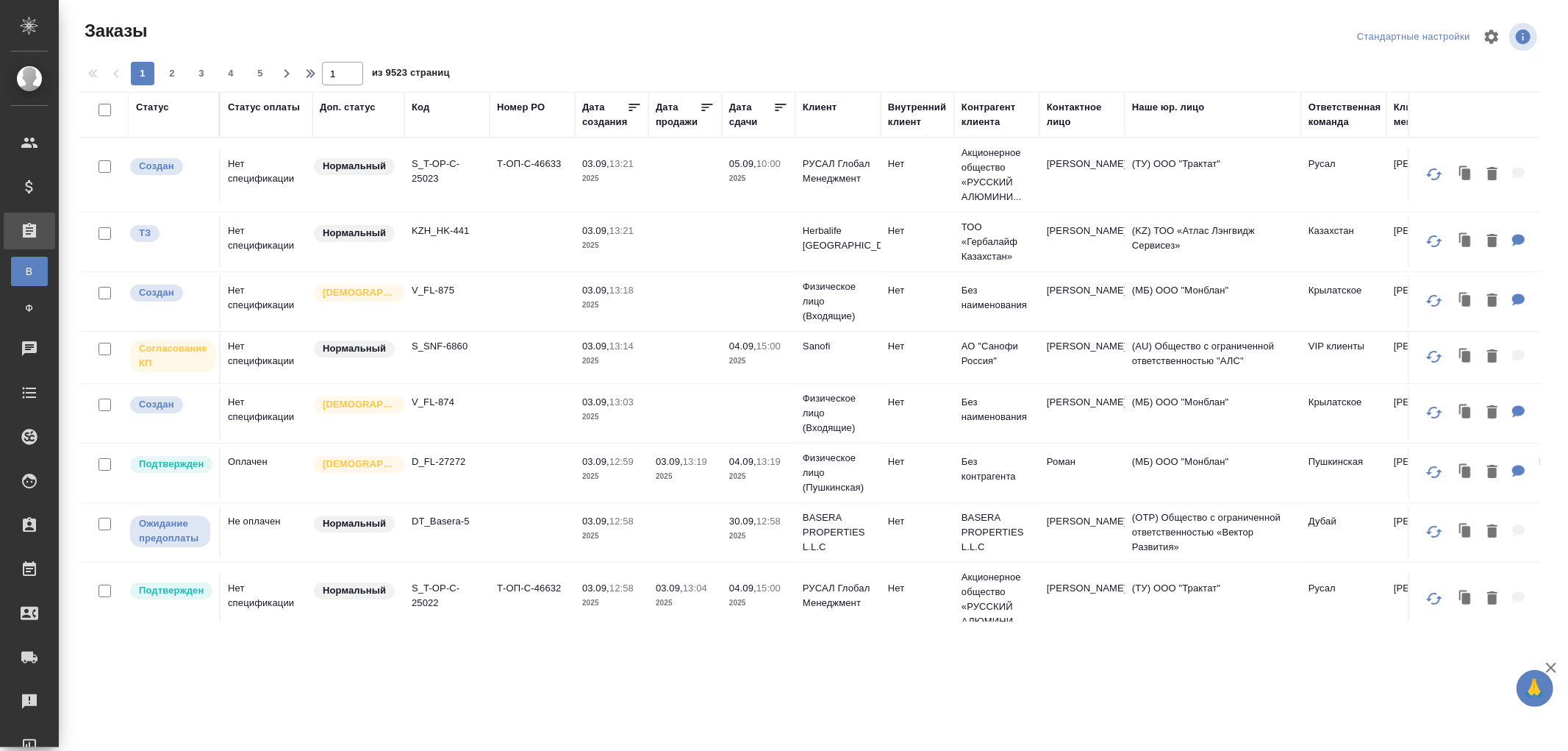
scroll to position [327, 0]
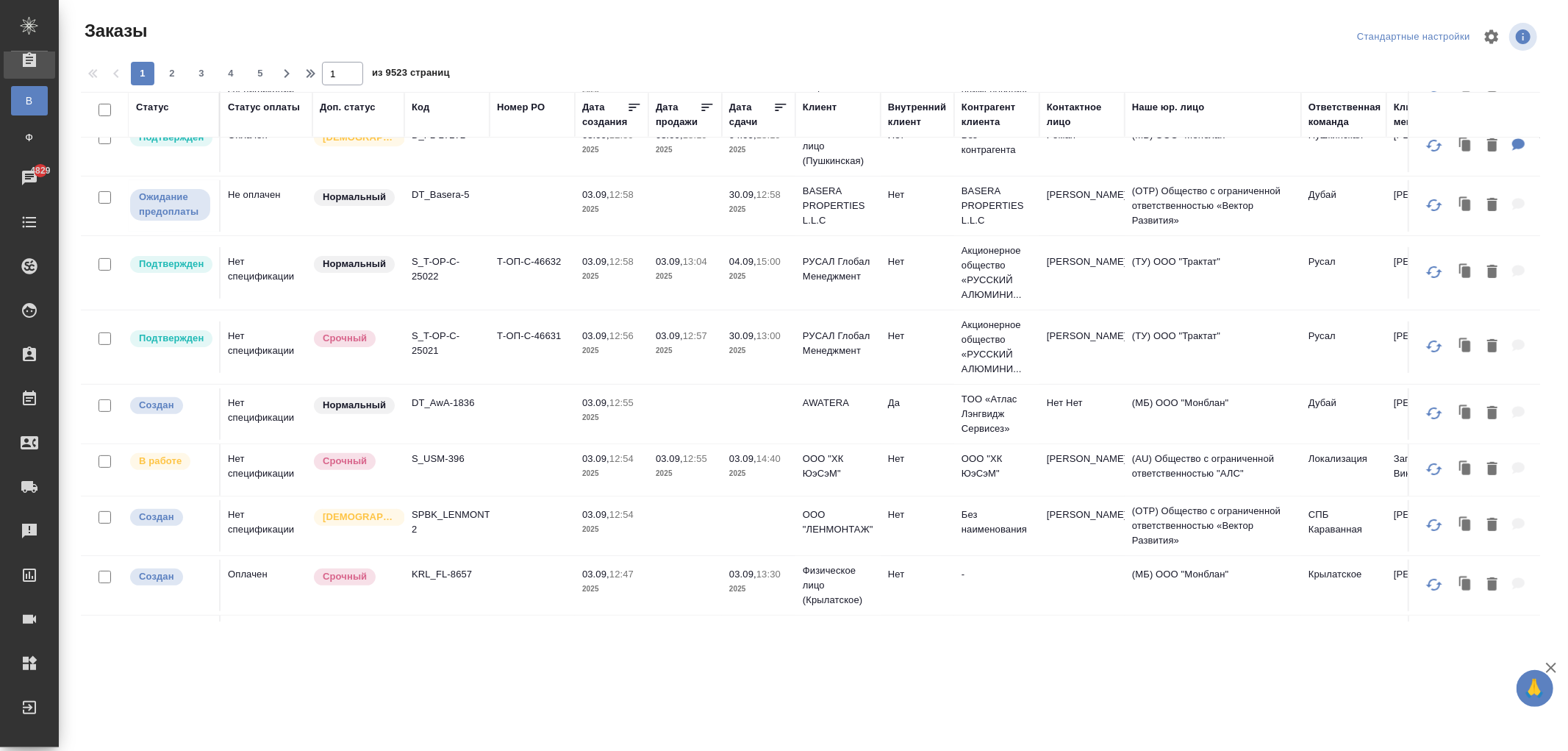
click at [33, 661] on icon at bounding box center [30, 662] width 14 height 14
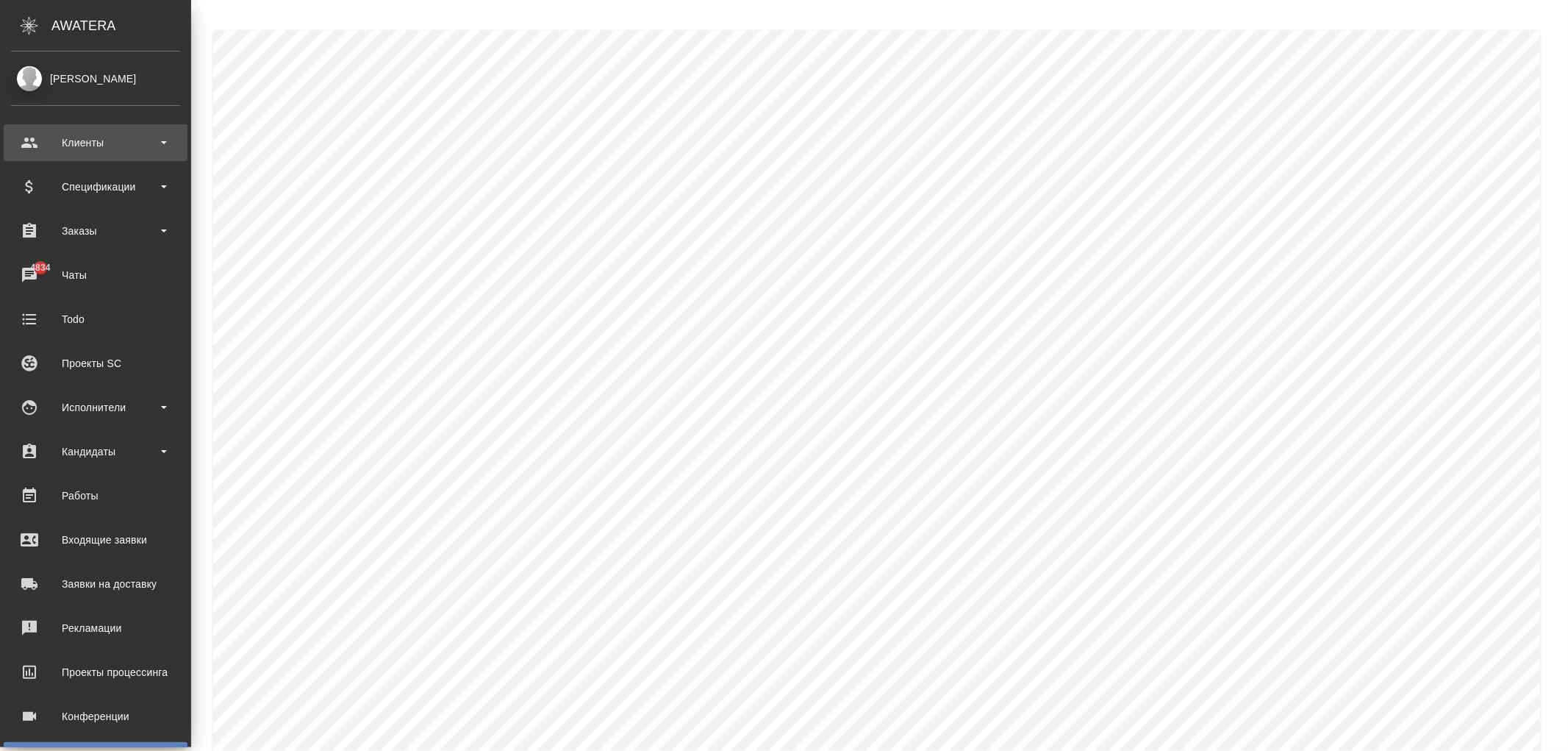
click at [78, 136] on div "Клиенты" at bounding box center [96, 142] width 169 height 22
